Goal: Information Seeking & Learning: Learn about a topic

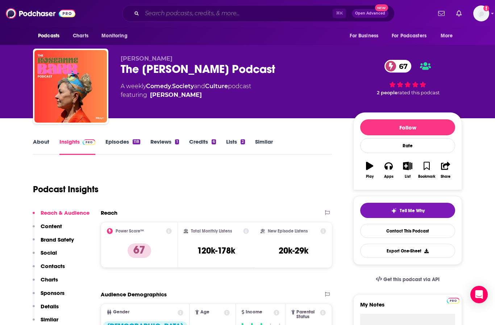
click at [218, 14] on input "Search podcasts, credits, & more..." at bounding box center [237, 14] width 191 height 12
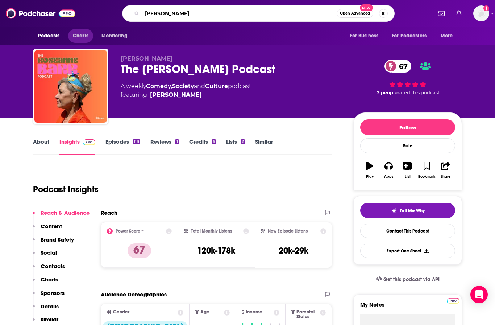
type input "[PERSON_NAME]"
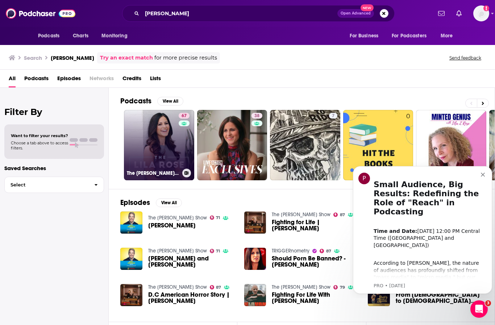
click at [156, 163] on link "67 The [PERSON_NAME] Show" at bounding box center [159, 145] width 70 height 70
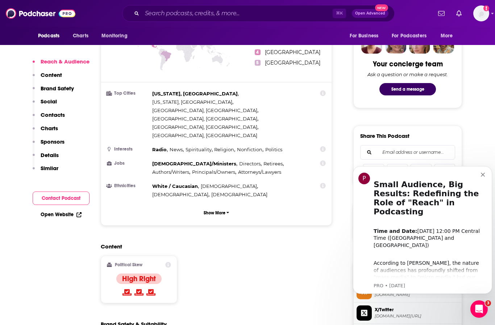
scroll to position [357, 0]
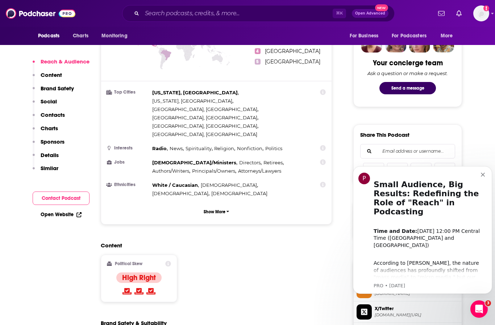
click at [481, 175] on icon "Dismiss notification" at bounding box center [483, 174] width 4 height 4
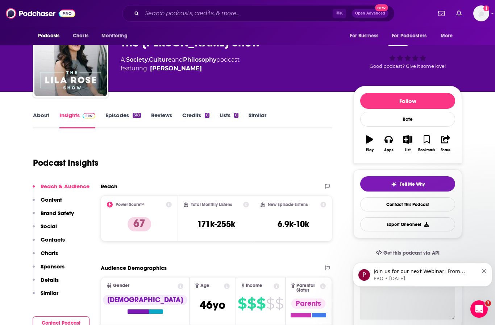
scroll to position [0, 0]
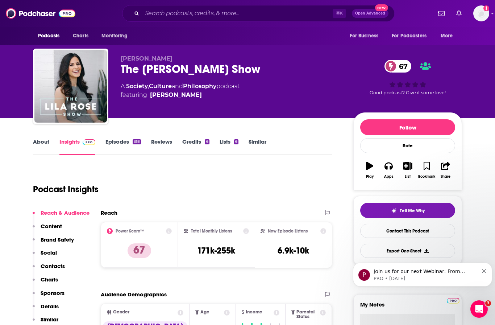
click at [122, 143] on link "Episodes 318" at bounding box center [123, 146] width 36 height 17
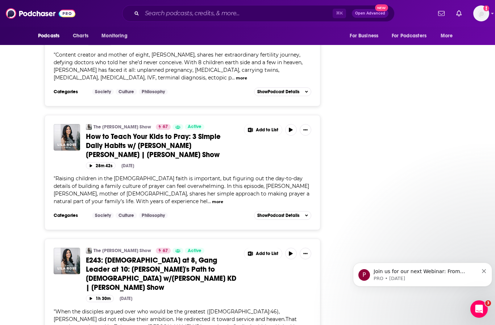
scroll to position [1671, 0]
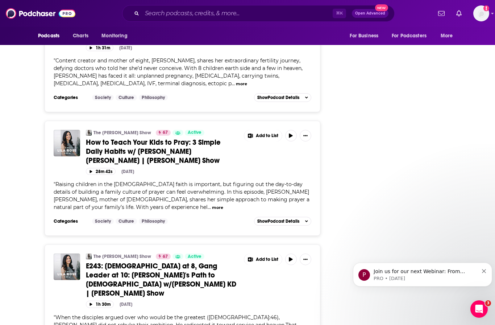
click at [484, 272] on icon "Dismiss notification" at bounding box center [484, 271] width 4 height 4
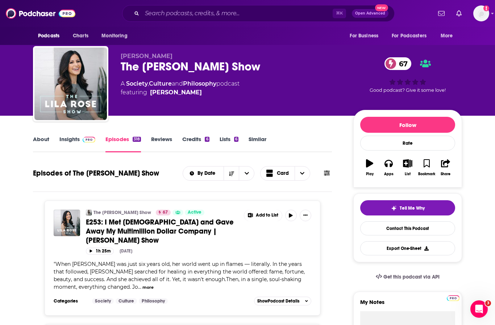
scroll to position [0, 0]
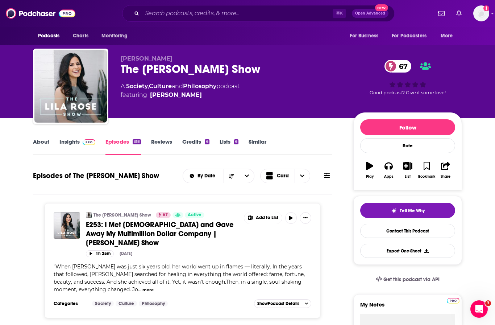
click at [40, 143] on link "About" at bounding box center [41, 146] width 16 height 17
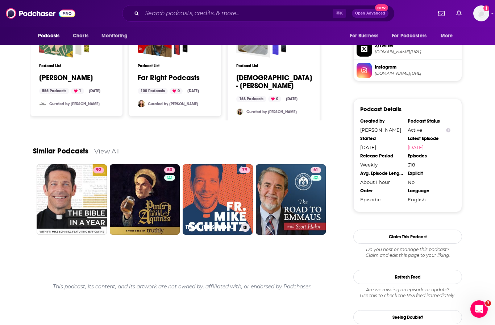
scroll to position [619, 0]
